Goal: Book appointment/travel/reservation

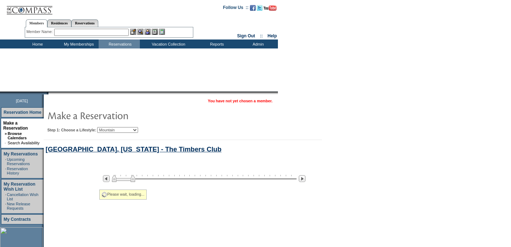
select select "Mountain"
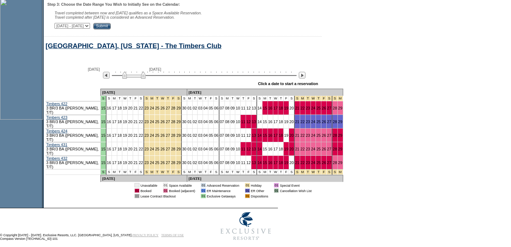
scroll to position [229, 0]
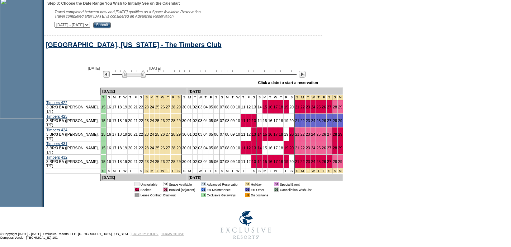
click at [110, 78] on img at bounding box center [106, 74] width 7 height 7
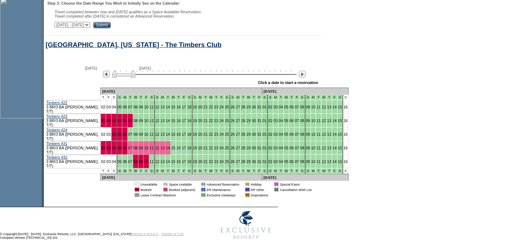
click at [90, 28] on select "[DATE] - [DATE] [DATE] - [DATE] [DATE] - [DATE] [DATE] - [DATE] [DATE] - [DATE]…" at bounding box center [73, 25] width 36 height 6
select select "[DATE]|[DATE]"
click at [59, 23] on select "[DATE] - [DATE] [DATE] - [DATE] [DATE] - [DATE] [DATE] - [DATE] [DATE] - [DATE]…" at bounding box center [73, 25] width 36 height 6
click at [111, 27] on input "Submit" at bounding box center [102, 25] width 18 height 6
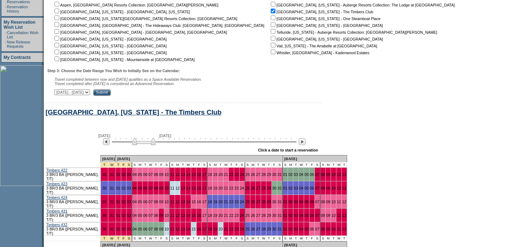
scroll to position [201, 0]
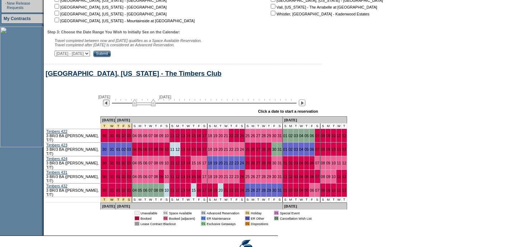
click at [110, 106] on img at bounding box center [106, 102] width 7 height 7
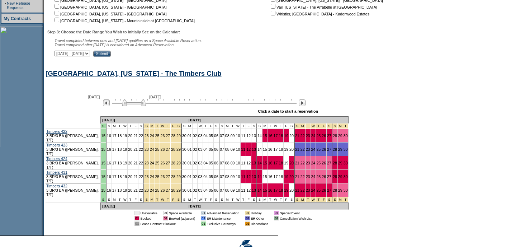
click at [110, 106] on img at bounding box center [106, 102] width 7 height 7
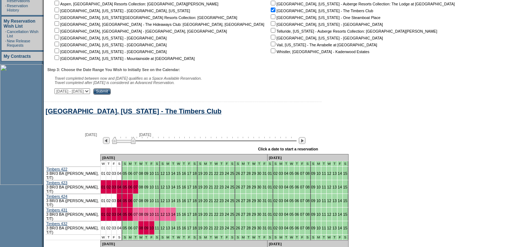
scroll to position [139, 0]
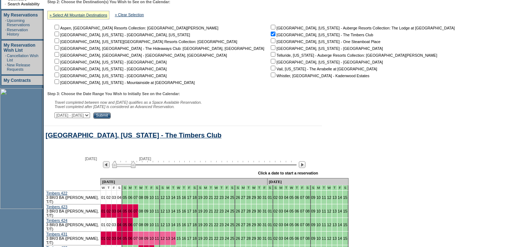
click at [271, 33] on input "checkbox" at bounding box center [273, 34] width 5 height 5
checkbox input "false"
click at [271, 69] on input "checkbox" at bounding box center [273, 68] width 5 height 5
checkbox input "true"
click at [111, 117] on input "Submit" at bounding box center [102, 115] width 18 height 6
